Goal: Information Seeking & Learning: Check status

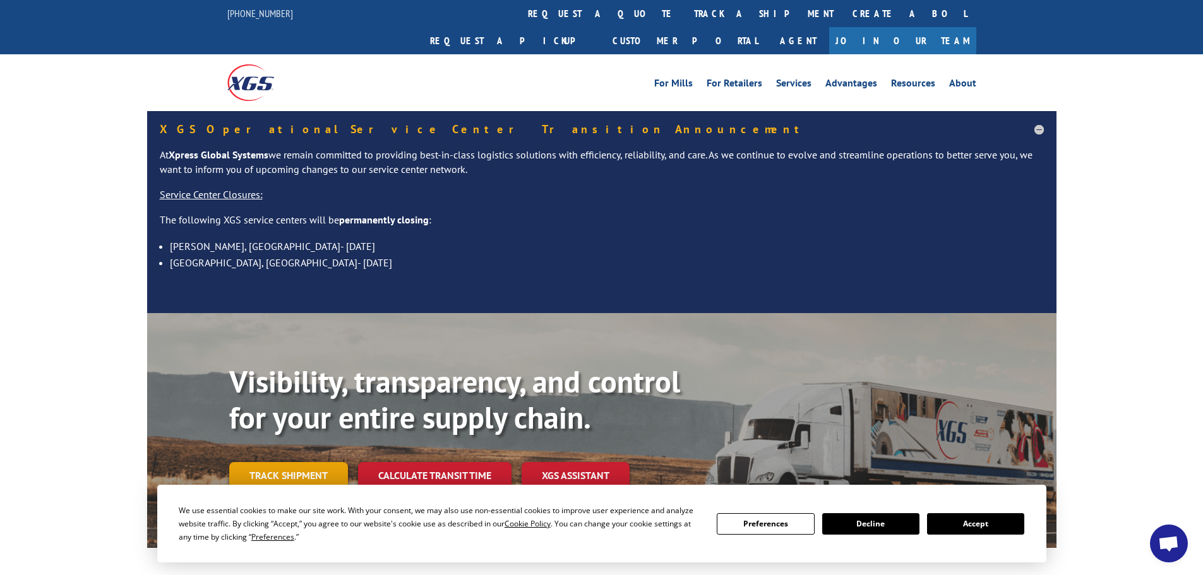
click at [301, 462] on link "Track shipment" at bounding box center [288, 475] width 119 height 27
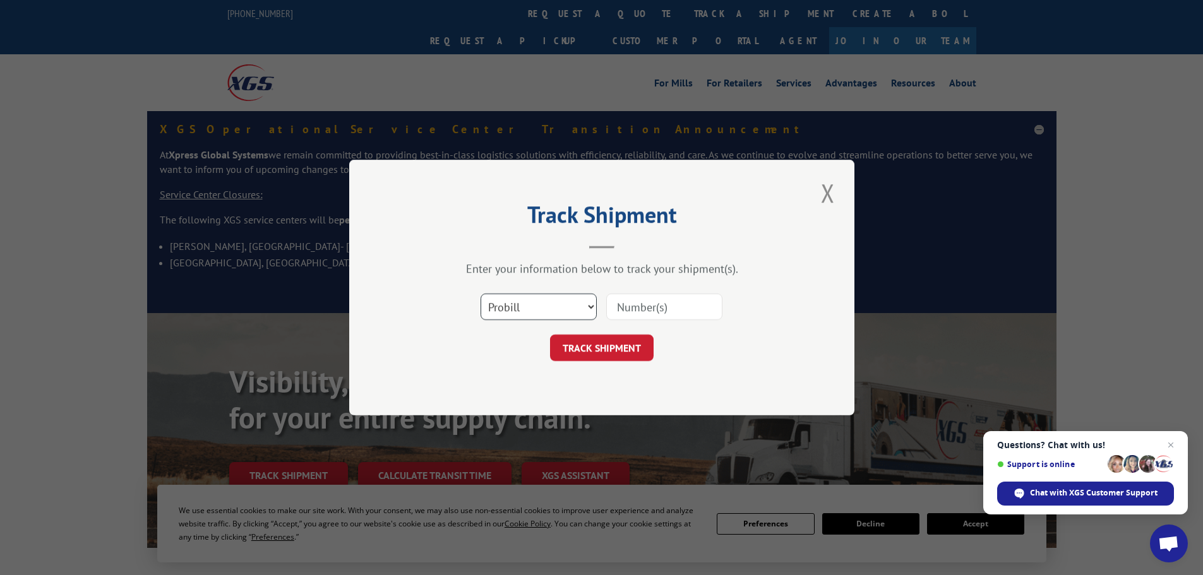
click at [564, 312] on select "Select category... Probill BOL PO" at bounding box center [538, 307] width 116 height 27
select select "bol"
click at [480, 294] on select "Select category... Probill BOL PO" at bounding box center [538, 307] width 116 height 27
click at [656, 301] on input at bounding box center [664, 307] width 116 height 27
paste input "5960709"
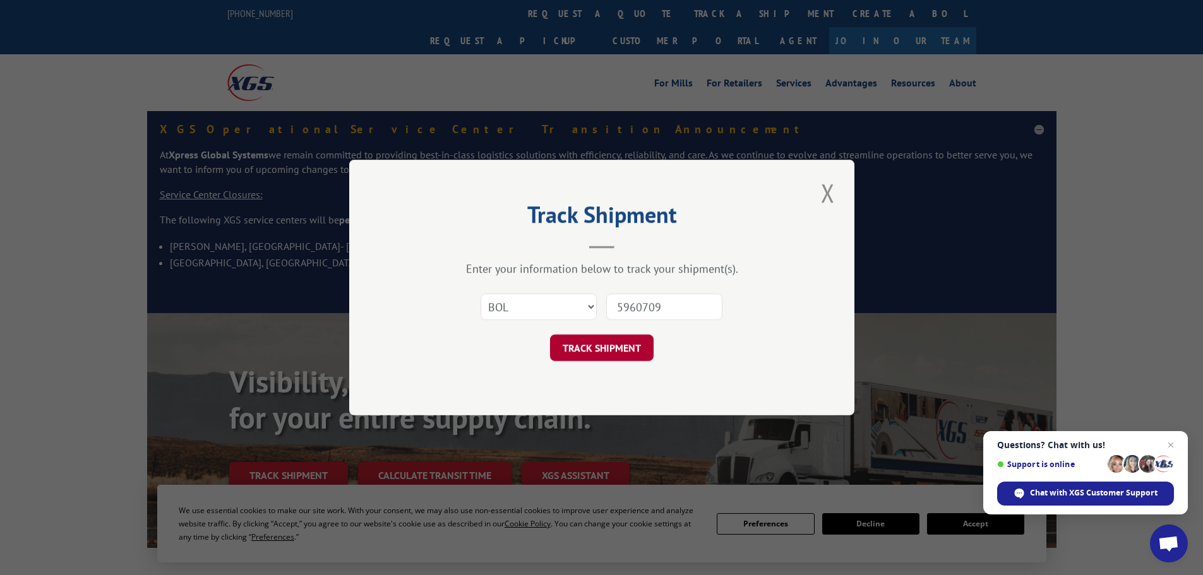
type input "5960709"
click at [605, 345] on button "TRACK SHIPMENT" at bounding box center [602, 348] width 104 height 27
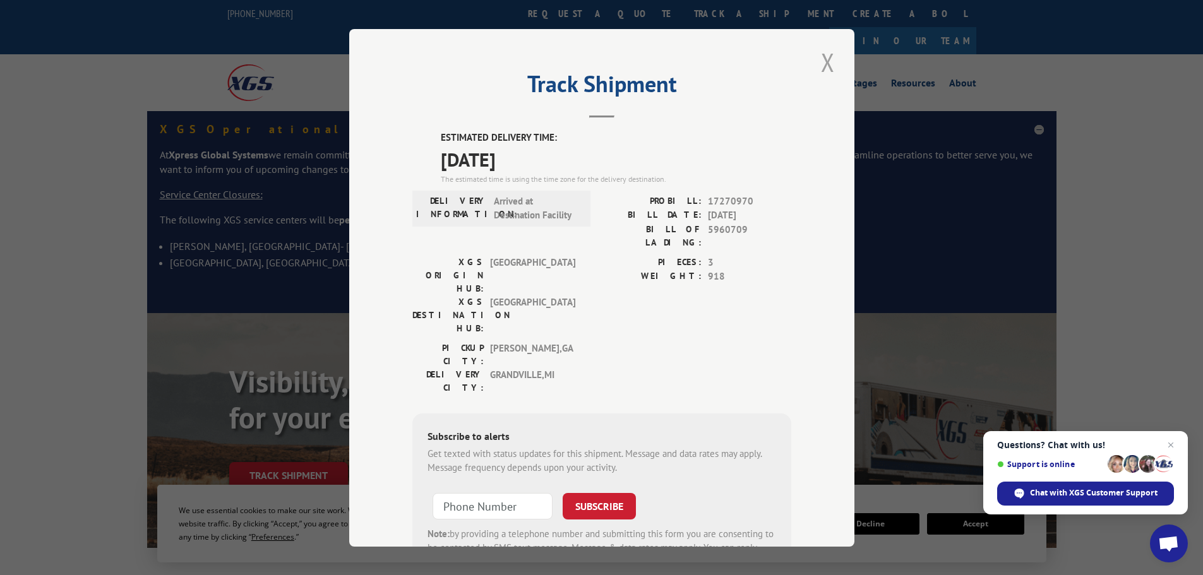
click at [817, 60] on button "Close modal" at bounding box center [827, 62] width 21 height 35
